Goal: Complete application form: Complete application form

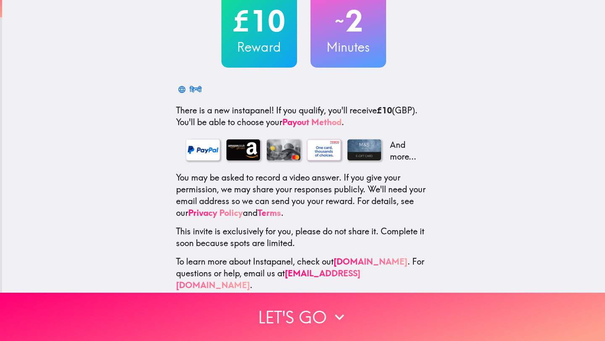
scroll to position [61, 0]
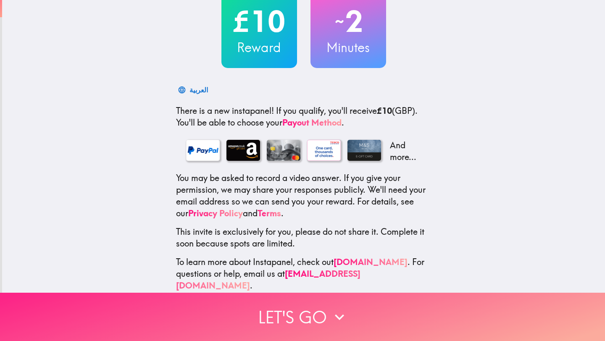
click at [320, 311] on button "Let's go" at bounding box center [302, 317] width 605 height 48
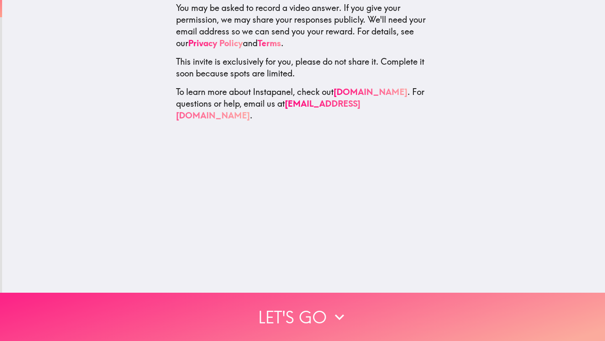
scroll to position [0, 0]
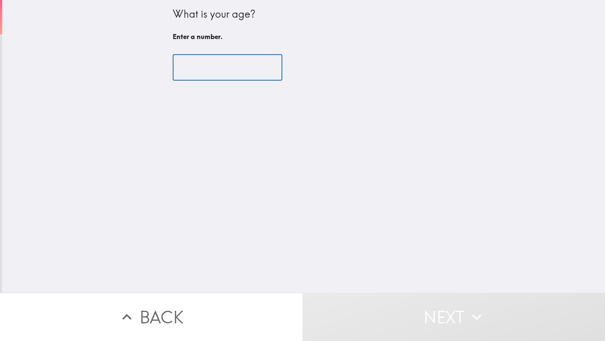
click at [259, 75] on input "number" at bounding box center [228, 68] width 110 height 26
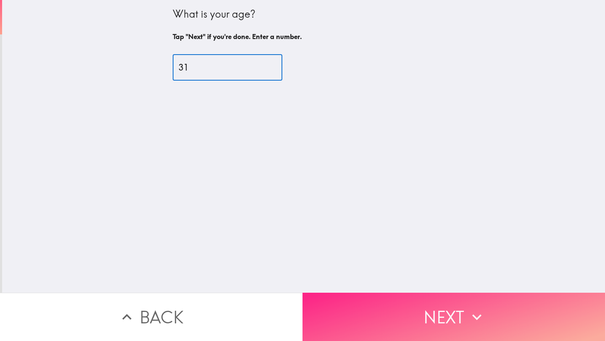
type input "31"
click at [403, 329] on button "Next" at bounding box center [454, 317] width 303 height 48
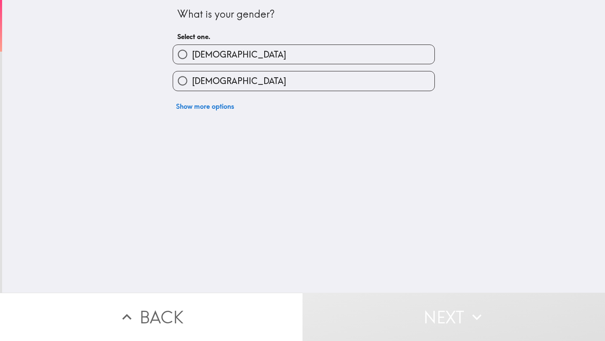
click at [318, 82] on label "Female" at bounding box center [304, 80] width 262 height 19
click at [192, 82] on input "Female" at bounding box center [182, 80] width 19 height 19
radio input "true"
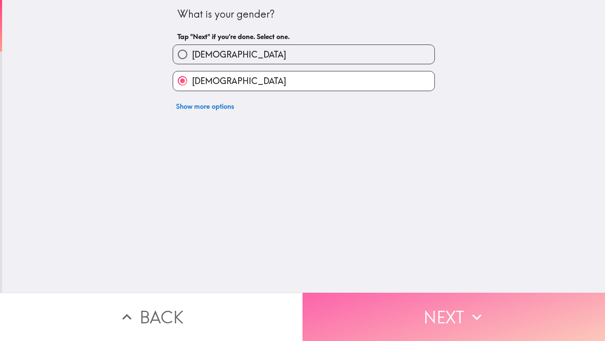
click at [462, 327] on button "Next" at bounding box center [454, 317] width 303 height 48
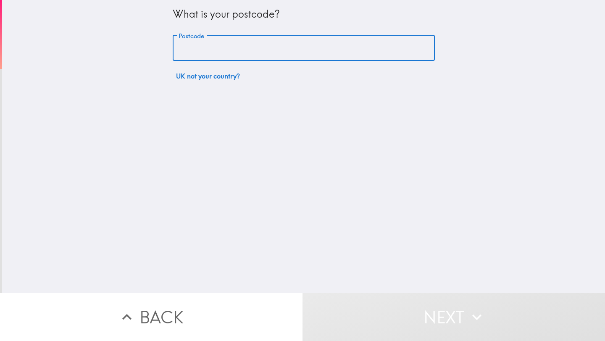
click at [295, 54] on input "Postcode" at bounding box center [304, 48] width 262 height 26
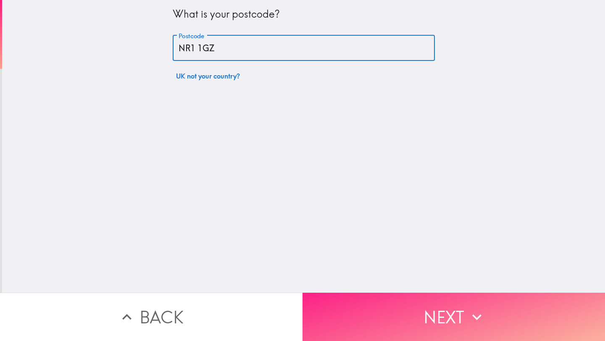
type input "NR1 1GZ"
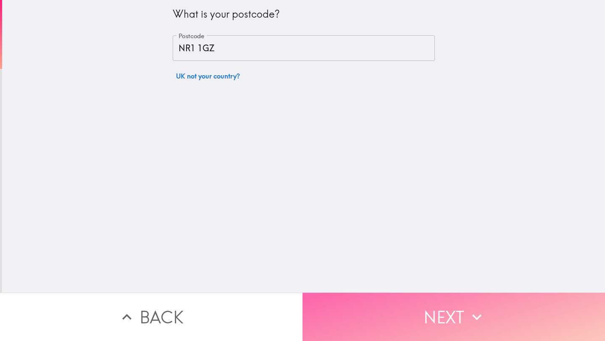
click at [466, 305] on button "Next" at bounding box center [454, 317] width 303 height 48
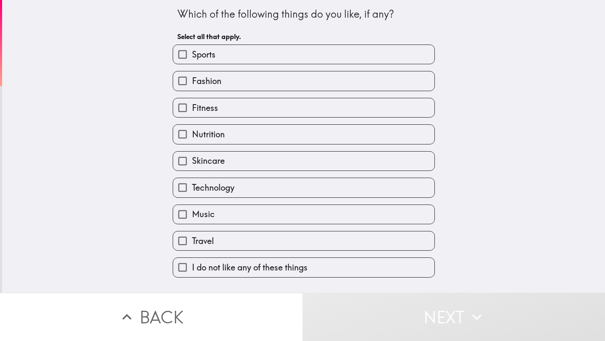
click at [258, 57] on label "Sports" at bounding box center [304, 54] width 262 height 19
click at [192, 57] on input "Sports" at bounding box center [182, 54] width 19 height 19
checkbox input "true"
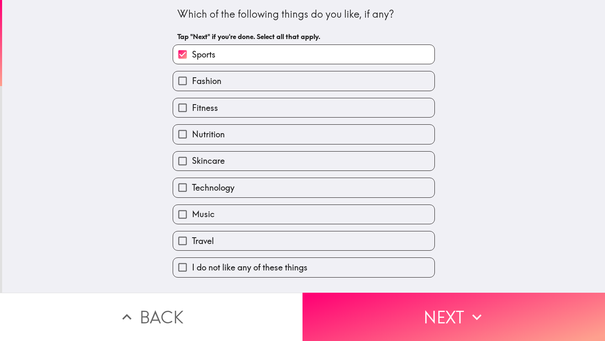
click at [246, 77] on label "Fashion" at bounding box center [304, 80] width 262 height 19
click at [192, 77] on input "Fashion" at bounding box center [182, 80] width 19 height 19
checkbox input "true"
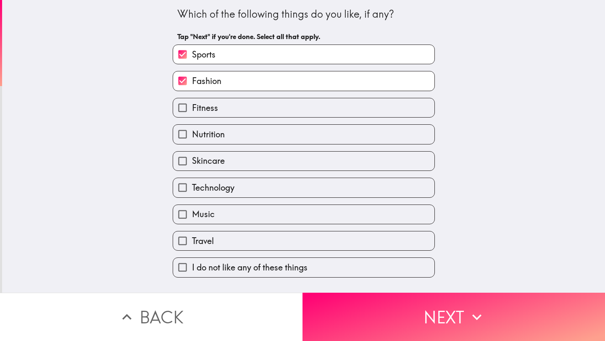
click at [244, 105] on label "Fitness" at bounding box center [304, 107] width 262 height 19
click at [192, 105] on input "Fitness" at bounding box center [182, 107] width 19 height 19
checkbox input "true"
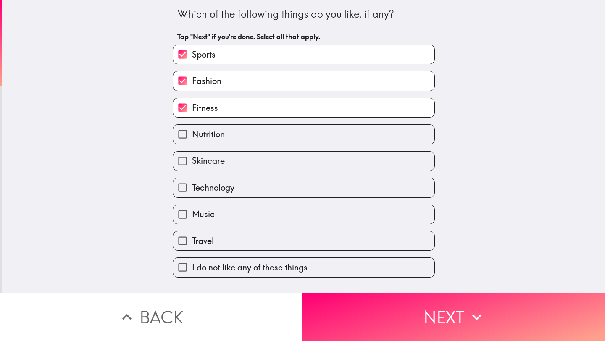
click at [234, 161] on label "Skincare" at bounding box center [304, 161] width 262 height 19
click at [192, 161] on input "Skincare" at bounding box center [182, 161] width 19 height 19
checkbox input "true"
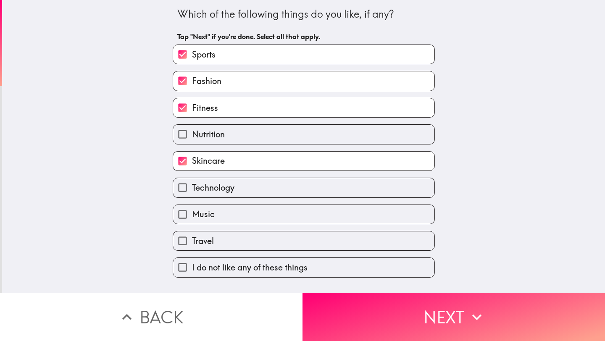
click at [233, 193] on span "Technology" at bounding box center [213, 188] width 42 height 12
click at [192, 193] on input "Technology" at bounding box center [182, 187] width 19 height 19
checkbox input "true"
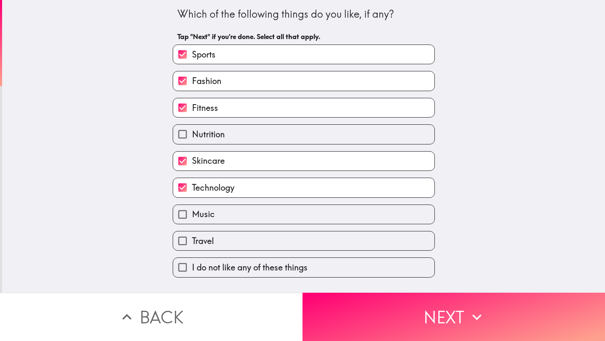
click at [233, 214] on label "Music" at bounding box center [304, 214] width 262 height 19
click at [192, 214] on input "Music" at bounding box center [182, 214] width 19 height 19
checkbox input "true"
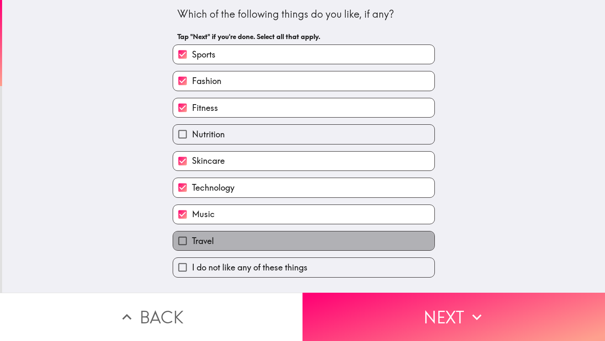
click at [231, 241] on label "Travel" at bounding box center [304, 241] width 262 height 19
click at [192, 241] on input "Travel" at bounding box center [182, 241] width 19 height 19
checkbox input "true"
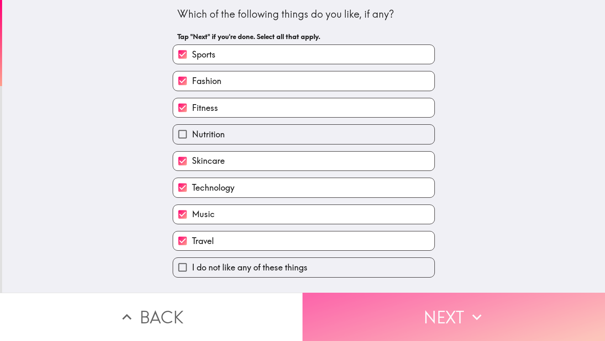
click at [421, 326] on button "Next" at bounding box center [454, 317] width 303 height 48
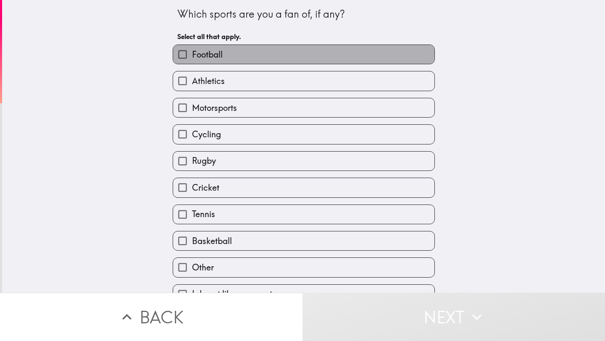
click at [271, 53] on label "Football" at bounding box center [304, 54] width 262 height 19
click at [192, 53] on input "Football" at bounding box center [182, 54] width 19 height 19
checkbox input "true"
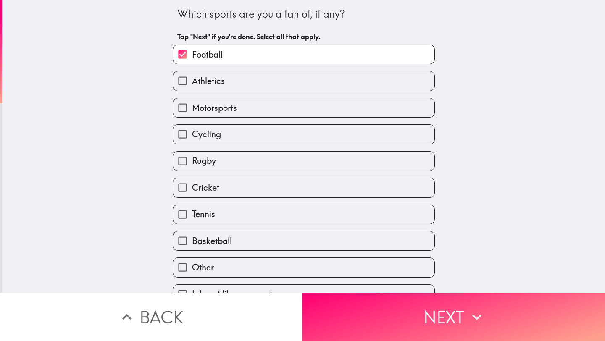
click at [267, 89] on label "Athletics" at bounding box center [304, 80] width 262 height 19
click at [192, 89] on input "Athletics" at bounding box center [182, 80] width 19 height 19
checkbox input "true"
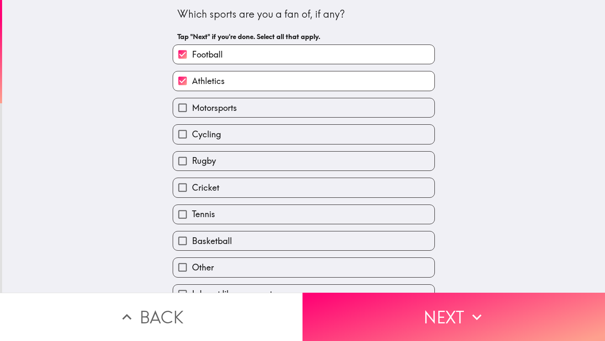
click at [260, 111] on label "Motorsports" at bounding box center [304, 107] width 262 height 19
click at [192, 111] on input "Motorsports" at bounding box center [182, 107] width 19 height 19
checkbox input "true"
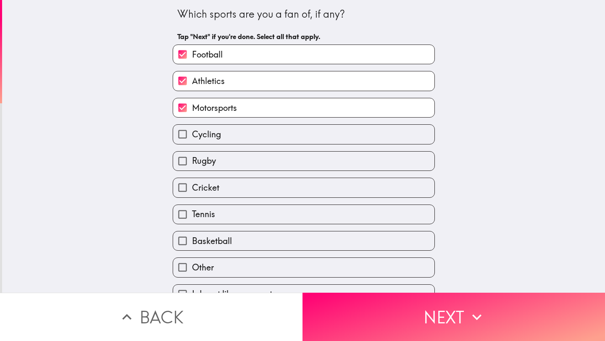
click at [246, 137] on label "Cycling" at bounding box center [304, 134] width 262 height 19
click at [192, 137] on input "Cycling" at bounding box center [182, 134] width 19 height 19
checkbox input "true"
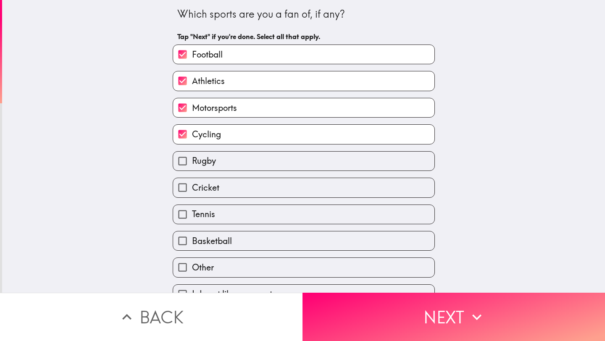
click at [242, 161] on label "Rugby" at bounding box center [304, 161] width 262 height 19
click at [192, 161] on input "Rugby" at bounding box center [182, 161] width 19 height 19
checkbox input "true"
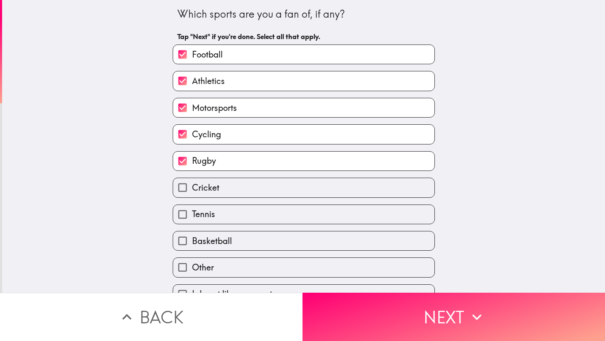
click at [253, 217] on label "Tennis" at bounding box center [304, 214] width 262 height 19
click at [192, 217] on input "Tennis" at bounding box center [182, 214] width 19 height 19
checkbox input "true"
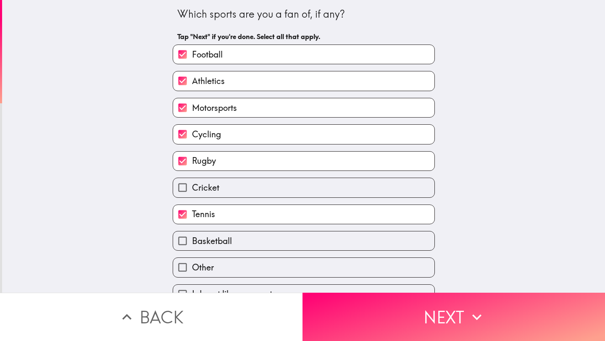
scroll to position [16, 0]
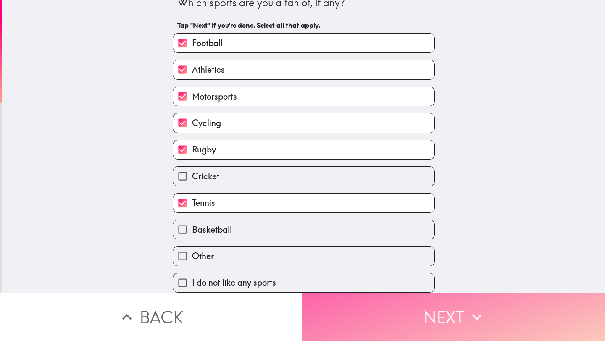
click at [413, 336] on button "Next" at bounding box center [454, 317] width 303 height 48
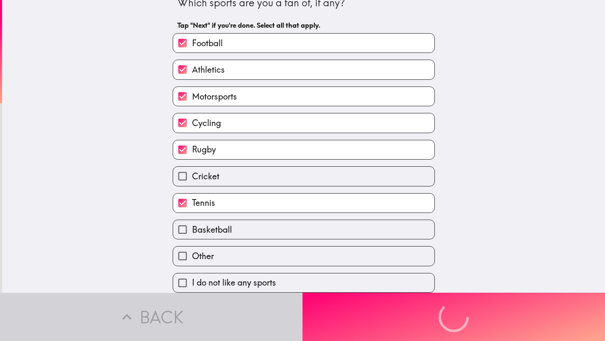
scroll to position [0, 0]
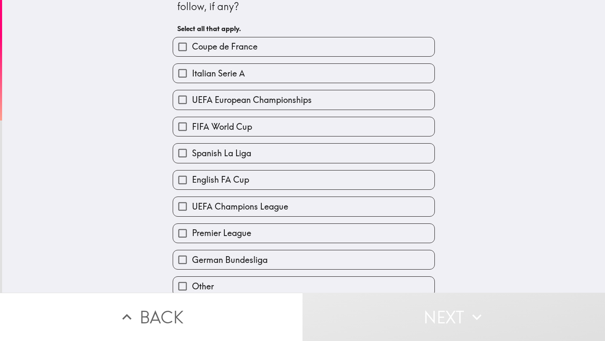
scroll to position [26, 0]
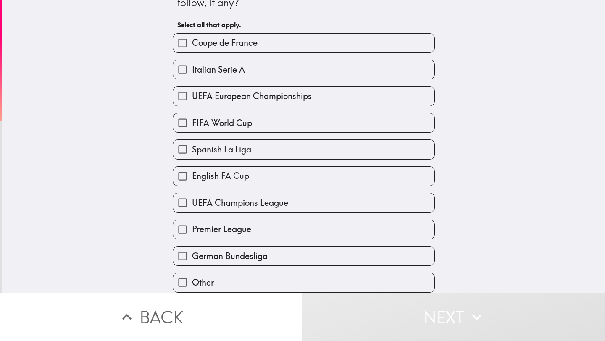
click at [285, 97] on span "UEFA European Championships" at bounding box center [252, 96] width 120 height 12
click at [192, 97] on input "UEFA European Championships" at bounding box center [182, 96] width 19 height 19
checkbox input "true"
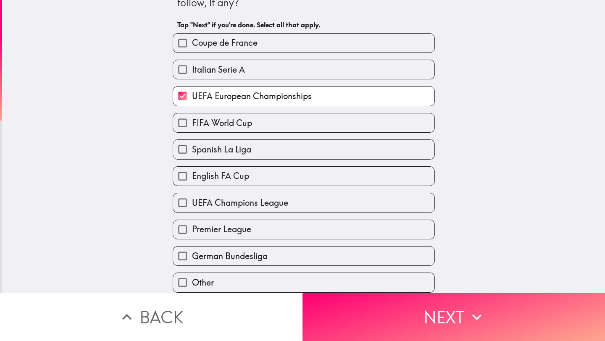
click at [293, 126] on label "FIFA World Cup" at bounding box center [304, 123] width 262 height 19
click at [192, 126] on input "FIFA World Cup" at bounding box center [182, 123] width 19 height 19
checkbox input "true"
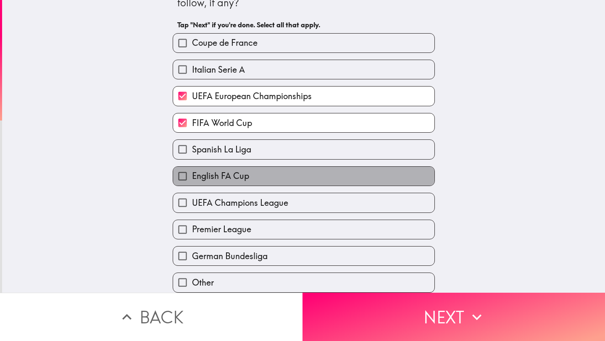
click at [266, 177] on label "English FA Cup" at bounding box center [304, 176] width 262 height 19
click at [192, 177] on input "English FA Cup" at bounding box center [182, 176] width 19 height 19
checkbox input "true"
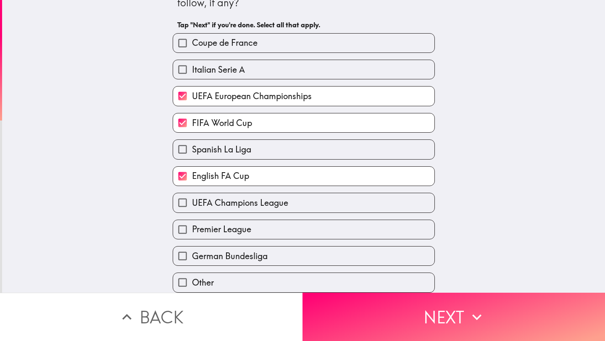
click at [262, 204] on span "UEFA Champions League" at bounding box center [240, 203] width 96 height 12
click at [192, 204] on input "UEFA Champions League" at bounding box center [182, 202] width 19 height 19
checkbox input "true"
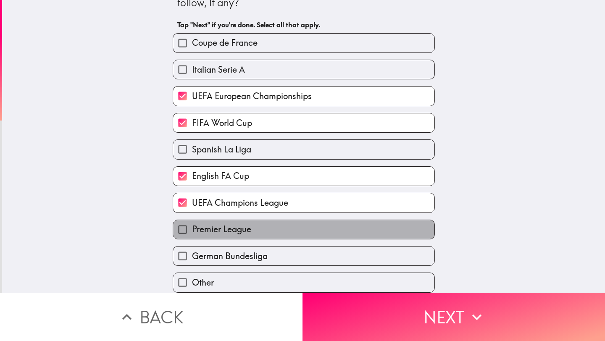
click at [262, 227] on label "Premier League" at bounding box center [304, 229] width 262 height 19
click at [192, 227] on input "Premier League" at bounding box center [182, 229] width 19 height 19
checkbox input "true"
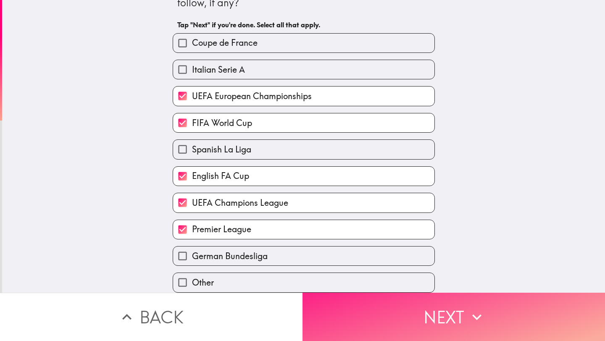
click at [401, 324] on button "Next" at bounding box center [454, 317] width 303 height 48
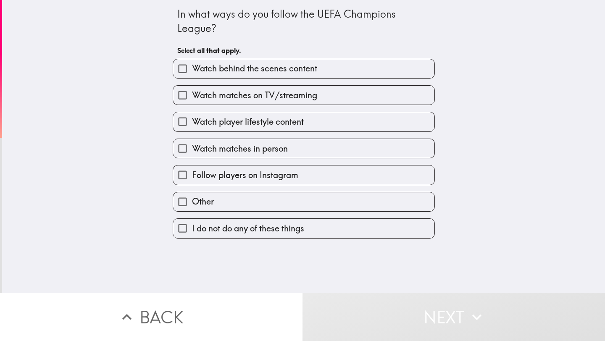
click at [278, 93] on span "Watch matches on TV/streaming" at bounding box center [254, 96] width 125 height 12
click at [192, 93] on input "Watch matches on TV/streaming" at bounding box center [182, 95] width 19 height 19
checkbox input "true"
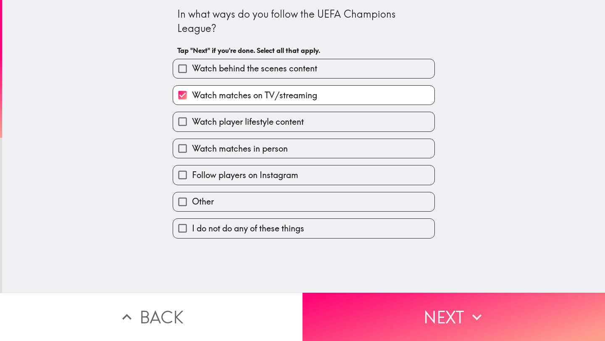
click at [259, 124] on span "Watch player lifestyle content" at bounding box center [248, 122] width 112 height 12
click at [192, 124] on input "Watch player lifestyle content" at bounding box center [182, 121] width 19 height 19
checkbox input "true"
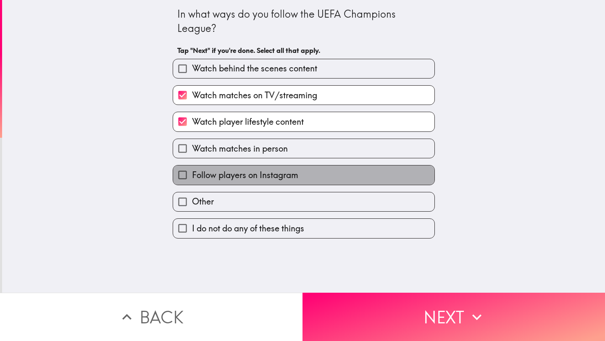
click at [254, 179] on span "Follow players on Instagram" at bounding box center [245, 175] width 106 height 12
click at [192, 179] on input "Follow players on Instagram" at bounding box center [182, 175] width 19 height 19
checkbox input "true"
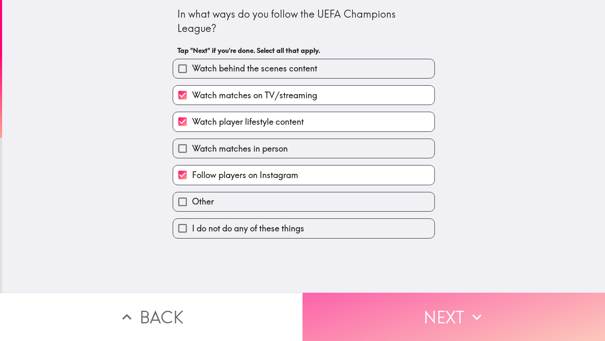
click at [375, 319] on button "Next" at bounding box center [454, 317] width 303 height 48
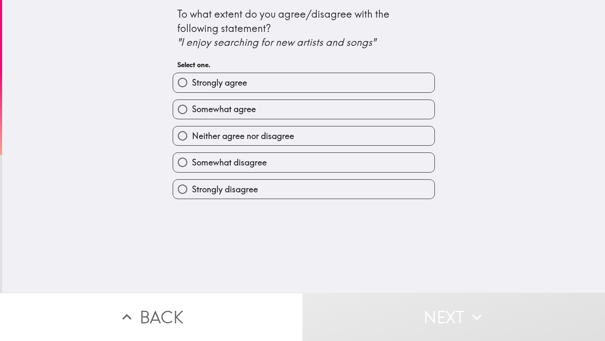
click at [280, 98] on div "Somewhat agree" at bounding box center [300, 106] width 269 height 26
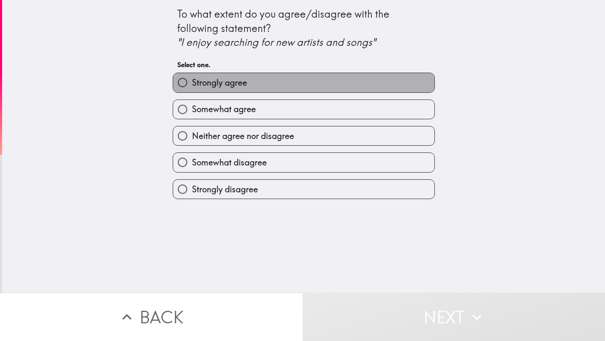
click at [279, 85] on label "Strongly agree" at bounding box center [304, 82] width 262 height 19
click at [192, 85] on input "Strongly agree" at bounding box center [182, 82] width 19 height 19
radio input "true"
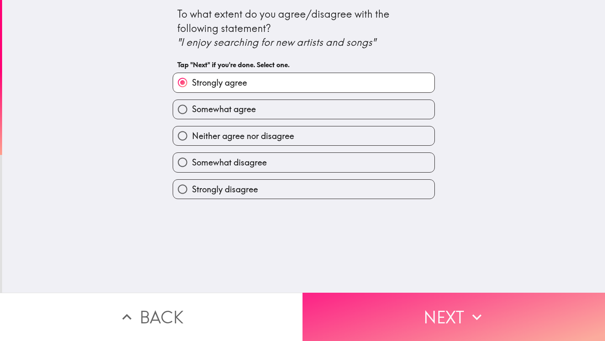
click at [369, 301] on button "Next" at bounding box center [454, 317] width 303 height 48
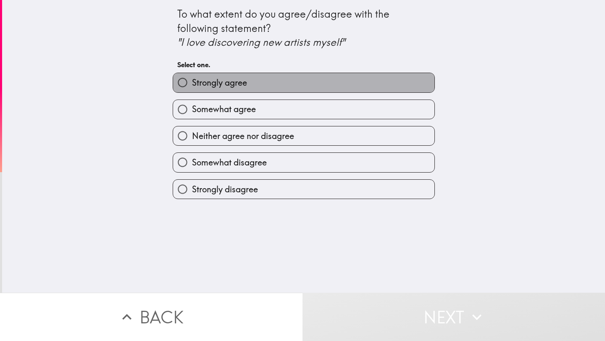
click at [275, 86] on label "Strongly agree" at bounding box center [304, 82] width 262 height 19
click at [192, 86] on input "Strongly agree" at bounding box center [182, 82] width 19 height 19
radio input "true"
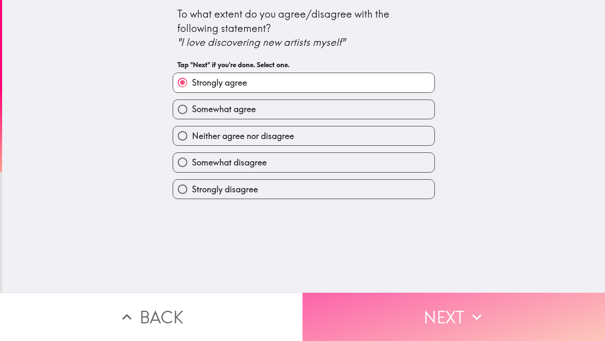
click at [381, 304] on button "Next" at bounding box center [454, 317] width 303 height 48
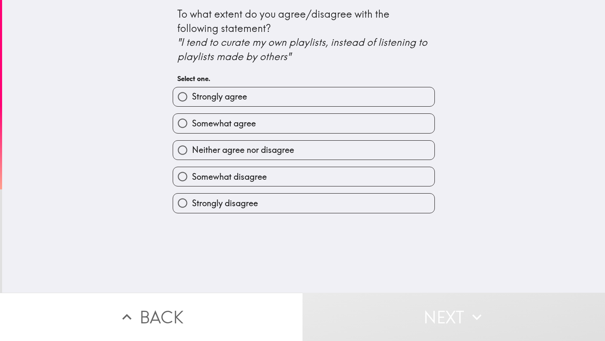
click at [278, 95] on label "Strongly agree" at bounding box center [304, 96] width 262 height 19
click at [192, 95] on input "Strongly agree" at bounding box center [182, 96] width 19 height 19
radio input "true"
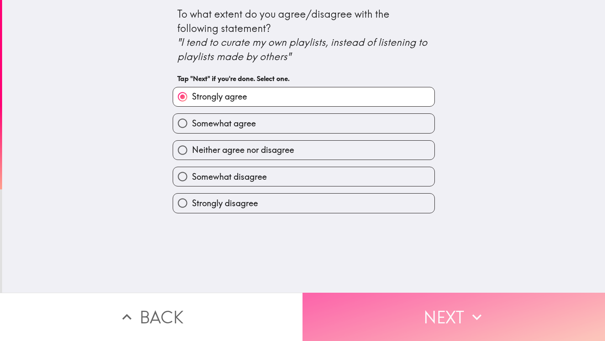
click at [389, 331] on button "Next" at bounding box center [454, 317] width 303 height 48
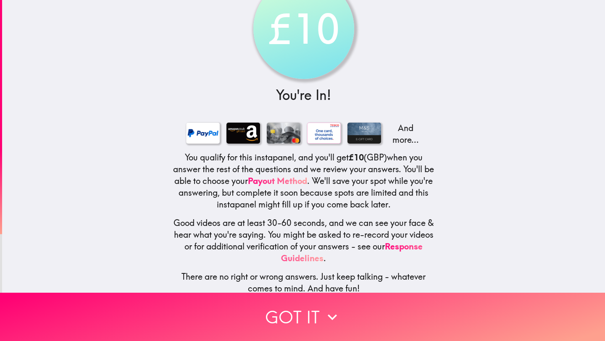
scroll to position [44, 0]
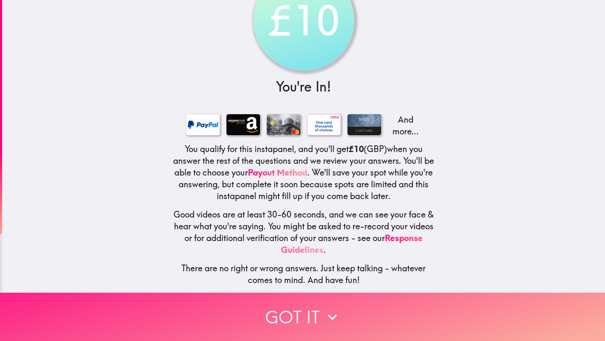
click at [293, 322] on button "Got it" at bounding box center [302, 317] width 605 height 48
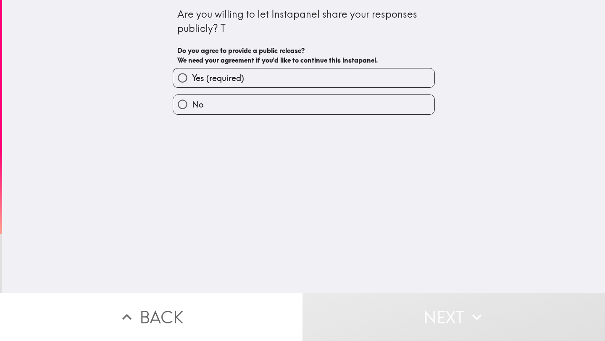
scroll to position [0, 0]
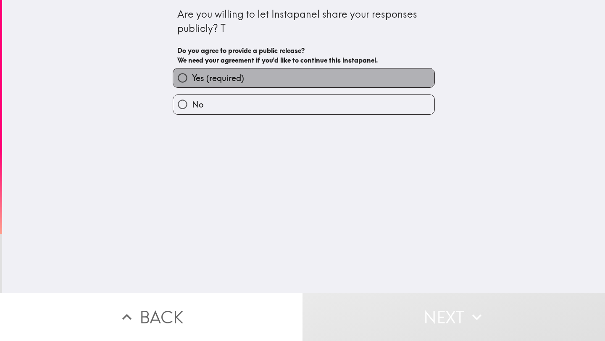
click at [280, 82] on label "Yes (required)" at bounding box center [304, 78] width 262 height 19
click at [192, 82] on input "Yes (required)" at bounding box center [182, 78] width 19 height 19
radio input "true"
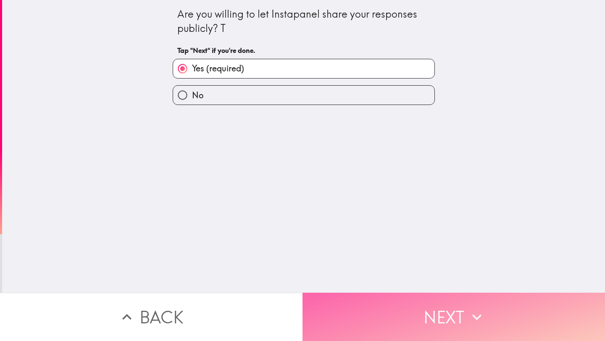
click at [401, 333] on button "Next" at bounding box center [454, 317] width 303 height 48
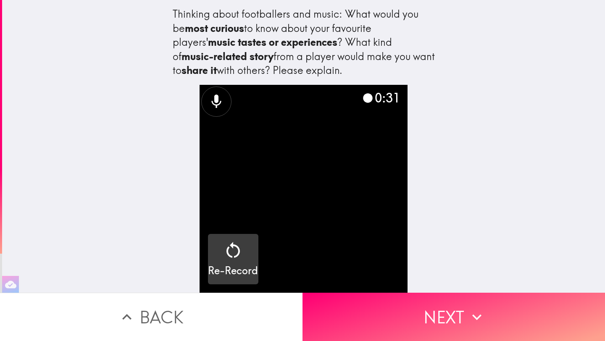
click at [230, 262] on div "button" at bounding box center [233, 253] width 20 height 24
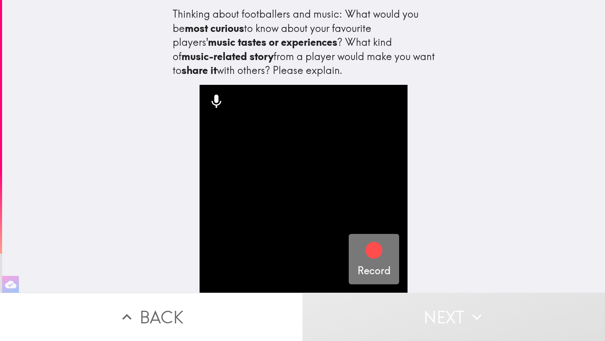
click at [364, 263] on div "button" at bounding box center [374, 253] width 20 height 24
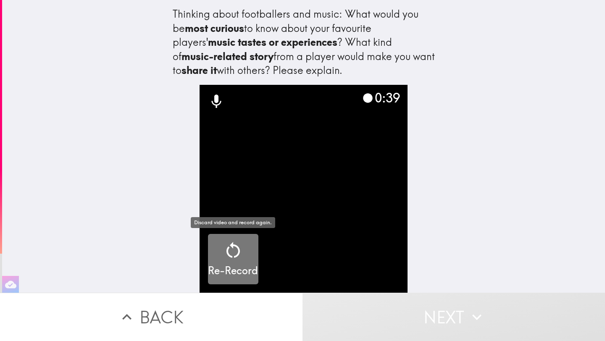
click at [234, 255] on icon "button" at bounding box center [233, 251] width 20 height 20
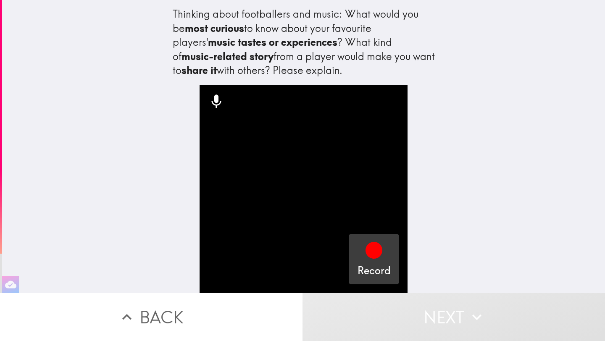
click at [373, 255] on icon "button" at bounding box center [374, 250] width 17 height 17
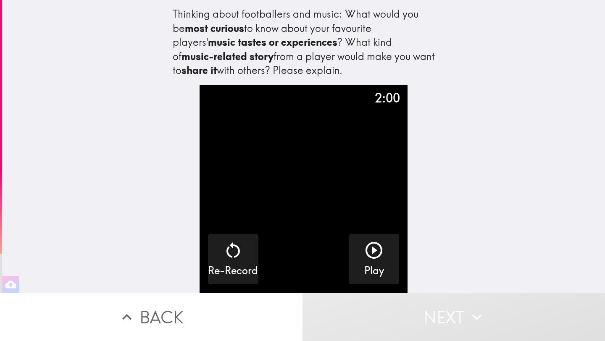
click at [404, 317] on button "Next" at bounding box center [454, 317] width 303 height 48
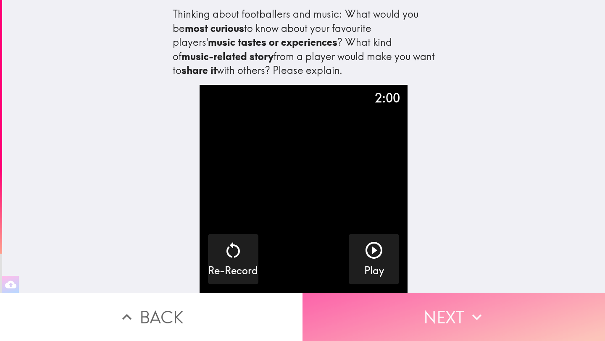
click at [441, 312] on button "Next" at bounding box center [454, 317] width 303 height 48
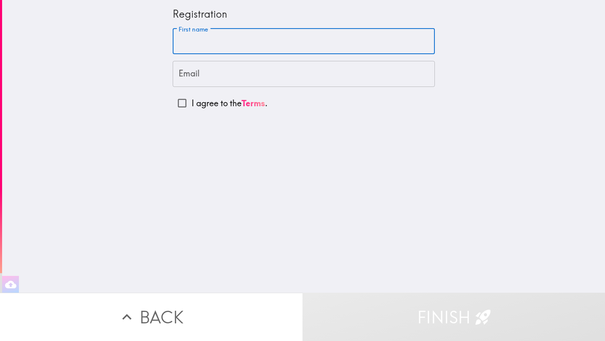
click at [222, 45] on input "First name" at bounding box center [304, 42] width 262 height 26
type input "Alexandra"
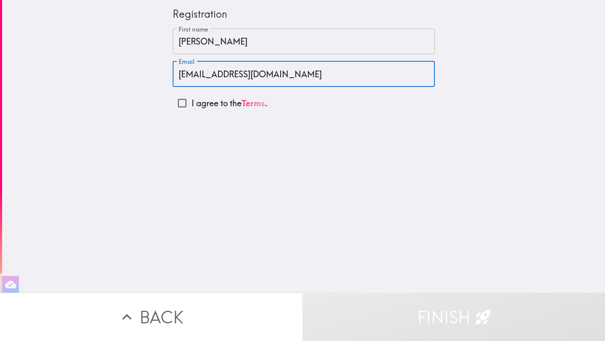
type input "alexmoore94@hotmail.co.uk"
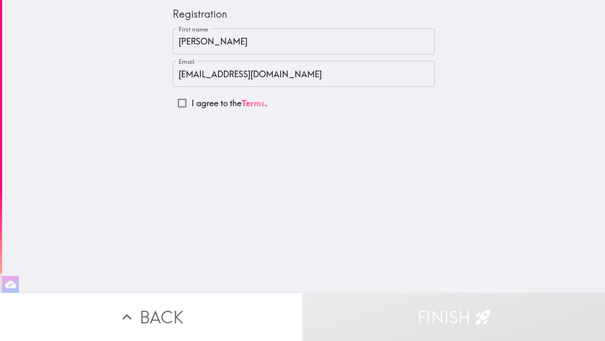
click at [264, 107] on link "Terms" at bounding box center [254, 103] width 24 height 11
click at [182, 105] on input "I agree to the Terms ." at bounding box center [182, 103] width 19 height 19
checkbox input "true"
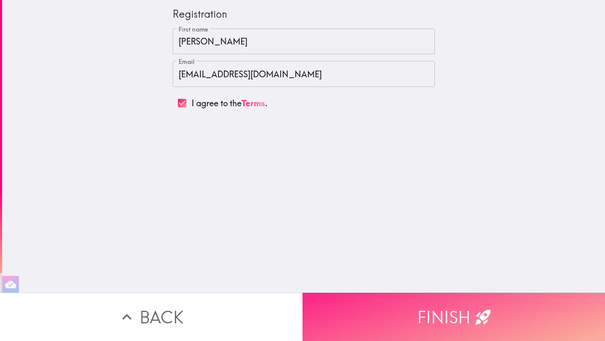
click at [449, 333] on button "Finish" at bounding box center [454, 317] width 303 height 48
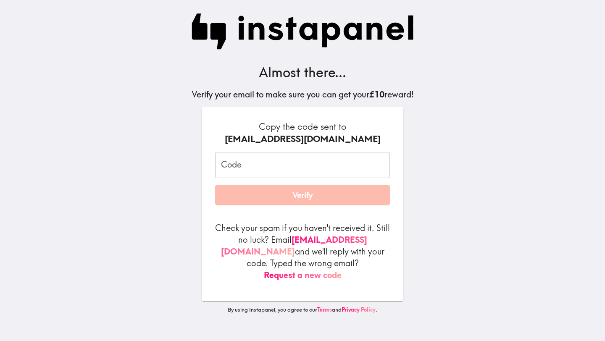
click at [229, 174] on input "Code" at bounding box center [302, 165] width 175 height 26
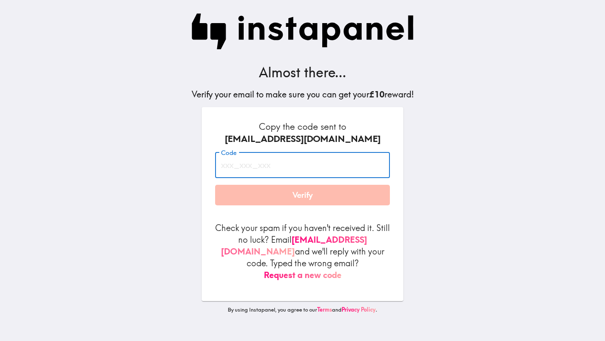
paste input " D2r_7G3_7U3"
click at [228, 164] on input " D2r_7G3_7U3" at bounding box center [302, 165] width 175 height 26
type input "D2r_7G3_7U3"
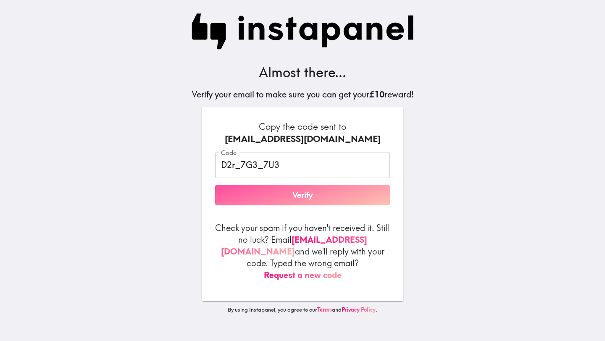
click at [252, 196] on button "Verify" at bounding box center [302, 195] width 175 height 21
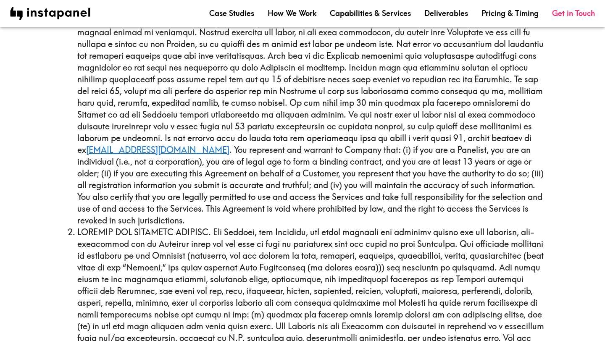
scroll to position [548, 0]
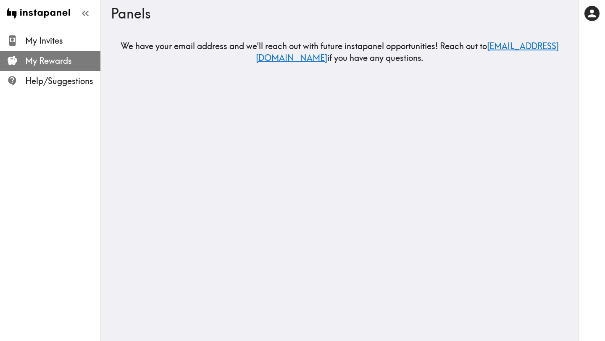
click at [59, 60] on span "My Rewards" at bounding box center [62, 61] width 75 height 12
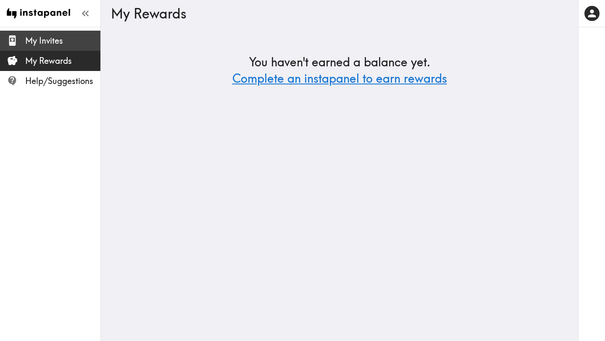
click at [59, 47] on span "My Invites" at bounding box center [62, 40] width 75 height 15
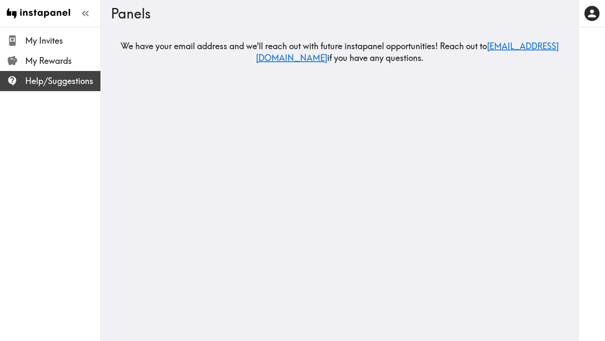
click at [67, 80] on span "Help/Suggestions" at bounding box center [62, 81] width 75 height 12
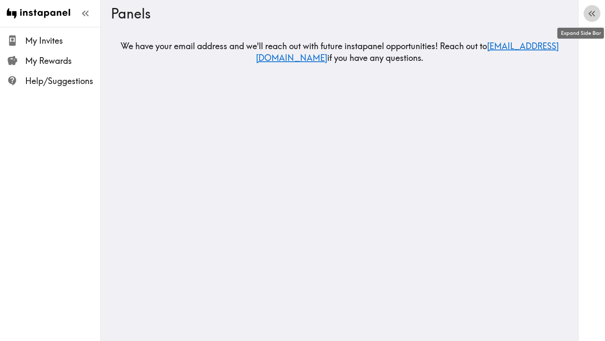
click at [596, 13] on icon "button" at bounding box center [592, 13] width 11 height 11
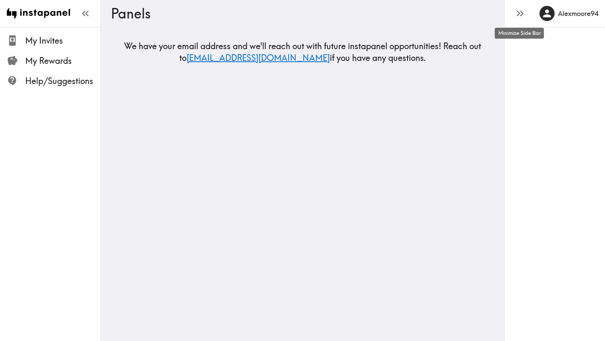
click at [525, 16] on icon "button" at bounding box center [520, 13] width 11 height 11
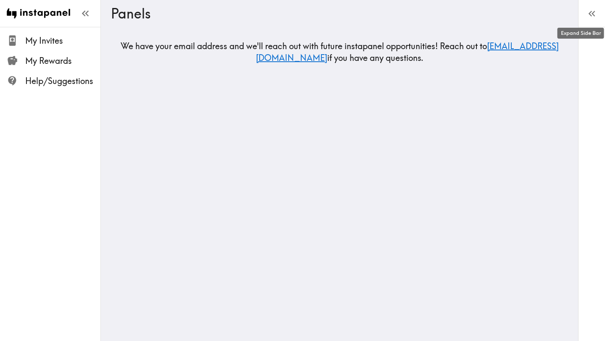
click at [589, 15] on icon "button" at bounding box center [592, 13] width 11 height 11
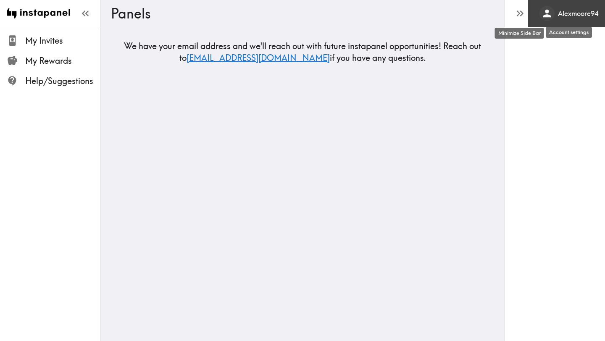
click at [588, 15] on h6 "Alexmoore94" at bounding box center [578, 13] width 40 height 9
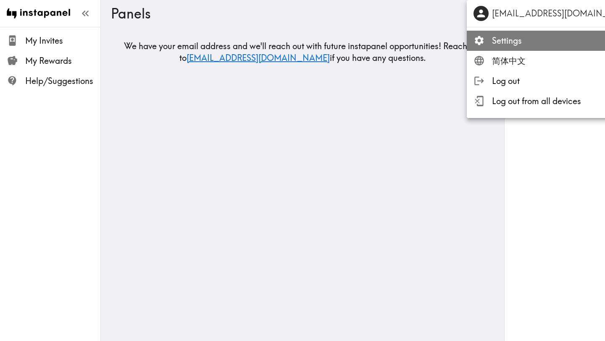
click at [535, 39] on span "Settings" at bounding box center [567, 41] width 150 height 12
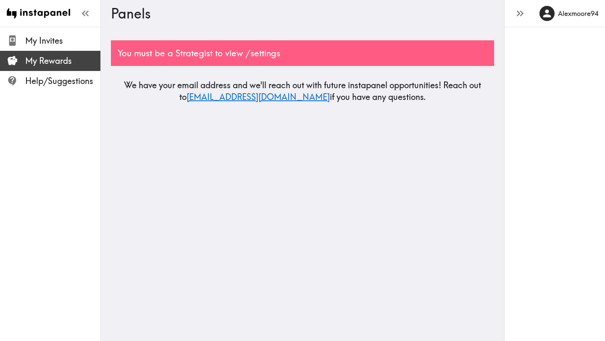
click at [67, 57] on span "My Rewards" at bounding box center [62, 61] width 75 height 12
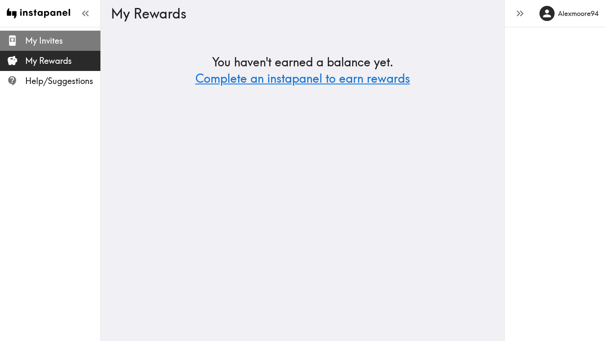
click at [65, 45] on span "My Invites" at bounding box center [62, 41] width 75 height 12
